Goal: Check status: Check status

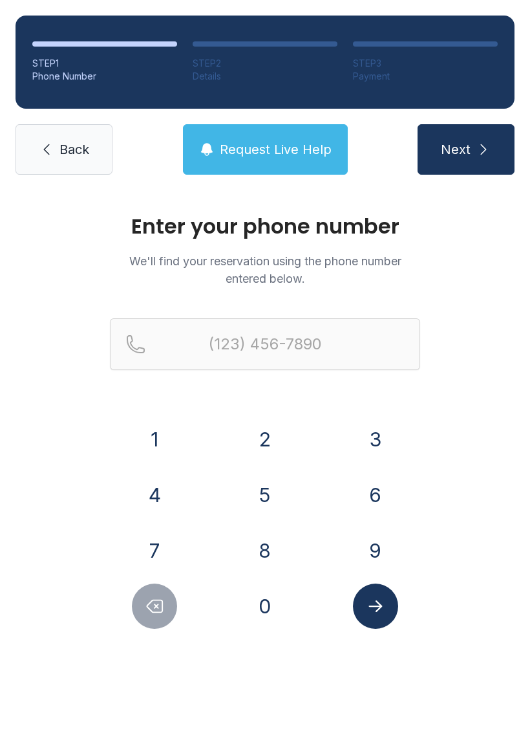
click at [268, 435] on button "2" at bounding box center [265, 439] width 45 height 45
click at [356, 429] on button "3" at bounding box center [375, 439] width 45 height 45
click at [375, 532] on button "9" at bounding box center [375, 550] width 45 height 45
click at [369, 488] on button "6" at bounding box center [375, 494] width 45 height 45
click at [375, 433] on button "3" at bounding box center [375, 439] width 45 height 45
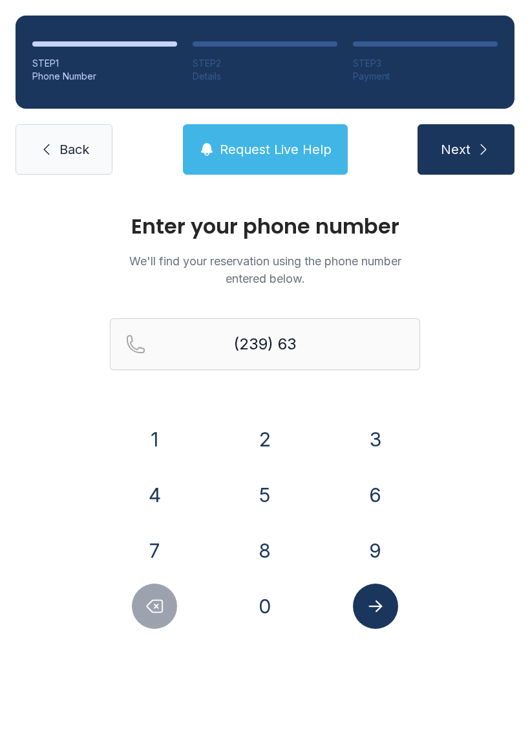
click at [374, 433] on button "3" at bounding box center [375, 439] width 45 height 45
click at [271, 534] on button "8" at bounding box center [265, 550] width 45 height 45
click at [367, 548] on button "9" at bounding box center [375, 550] width 45 height 45
click at [384, 538] on button "9" at bounding box center [375, 550] width 45 height 45
click at [384, 537] on button "9" at bounding box center [375, 550] width 45 height 45
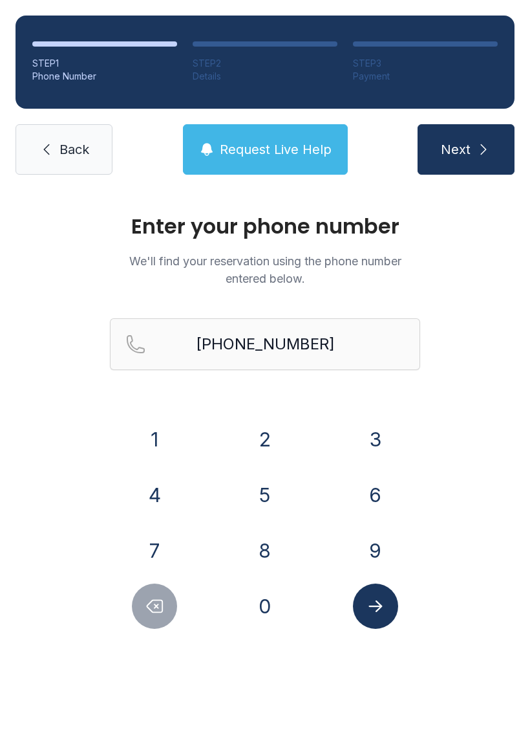
click at [371, 585] on button "Submit lookup form" at bounding box center [375, 605] width 45 height 45
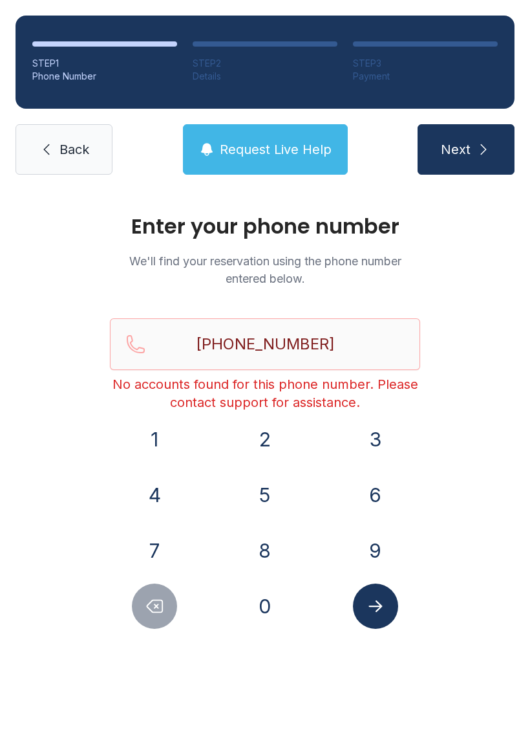
click at [153, 604] on icon "Delete number" at bounding box center [154, 605] width 19 height 19
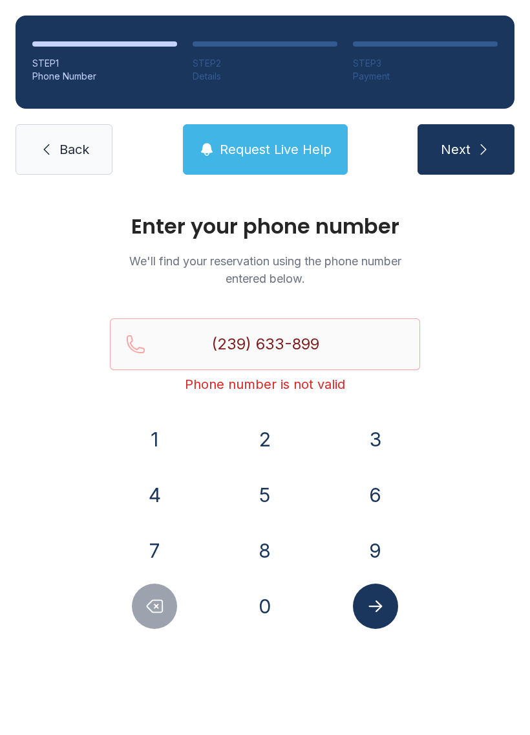
click at [153, 604] on icon "Delete number" at bounding box center [154, 605] width 19 height 19
type input "(239) 633-89"
